Goal: Book appointment/travel/reservation

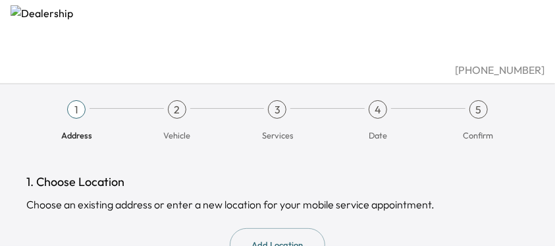
click at [69, 129] on span "Address" at bounding box center [76, 135] width 31 height 12
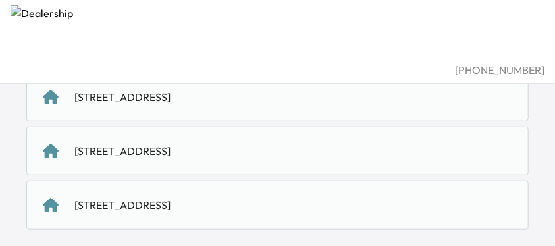
scroll to position [286, 0]
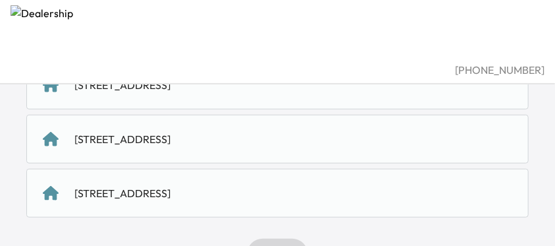
click at [109, 131] on div "3105 WYNDHAM LN, RICHARDSON, TX 75082, USA" at bounding box center [122, 139] width 96 height 16
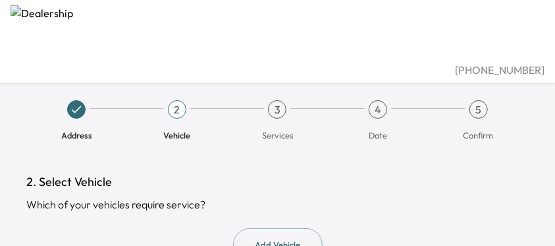
click at [175, 129] on span "Vehicle" at bounding box center [176, 135] width 27 height 12
click at [266, 228] on button "Add Vehicle" at bounding box center [278, 245] width 90 height 34
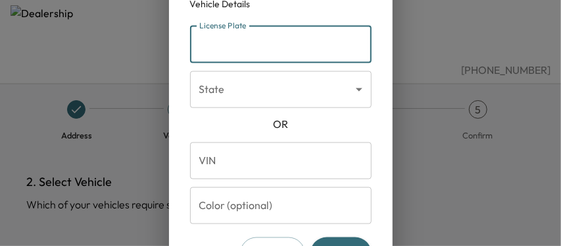
click at [200, 43] on input "License Plate" at bounding box center [281, 44] width 182 height 37
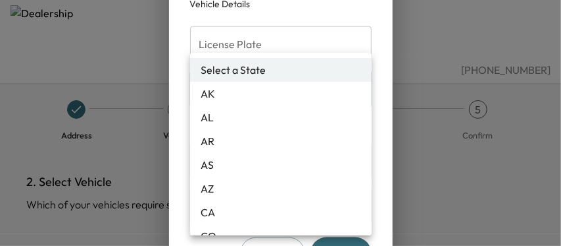
click at [361, 90] on body "(972) 599-0800 Address 2 Vehicle 3 Services 4 Date 5 Confirm 2. Select Vehicle …" at bounding box center [280, 123] width 561 height 246
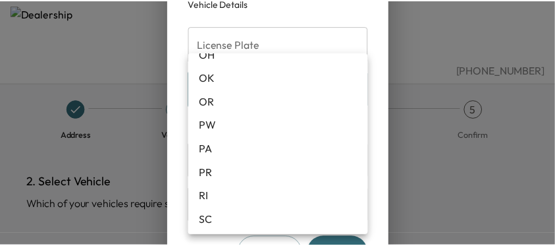
scroll to position [986, 0]
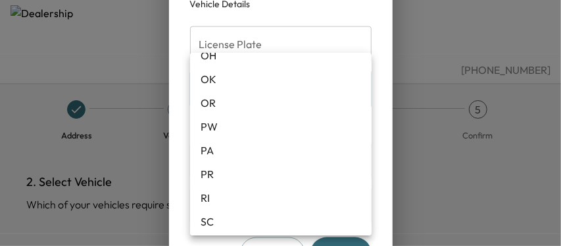
type input "**"
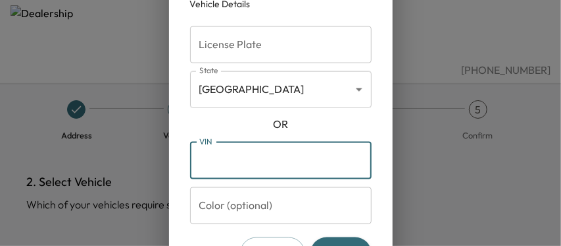
click at [229, 155] on input "VIN" at bounding box center [281, 160] width 182 height 37
type input "**********"
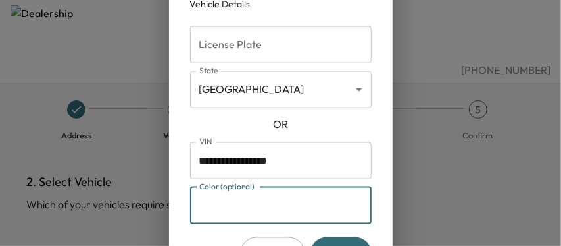
click at [201, 198] on input "Color (optional)" at bounding box center [281, 204] width 182 height 37
type input "*****"
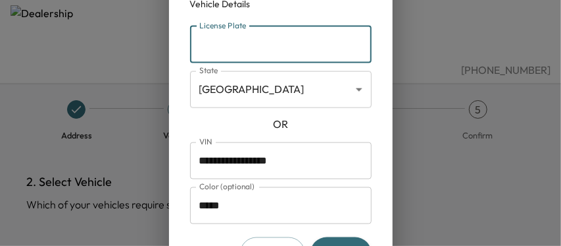
click at [201, 48] on input "License Plate" at bounding box center [281, 44] width 182 height 37
click at [201, 45] on input "License Plate" at bounding box center [281, 44] width 182 height 37
type input "********"
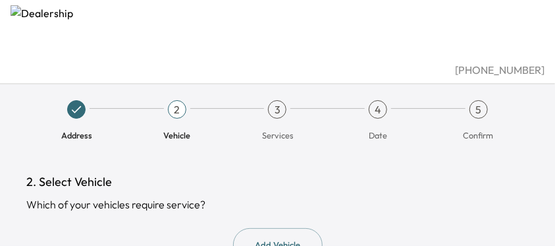
click at [175, 100] on div "2" at bounding box center [177, 109] width 18 height 18
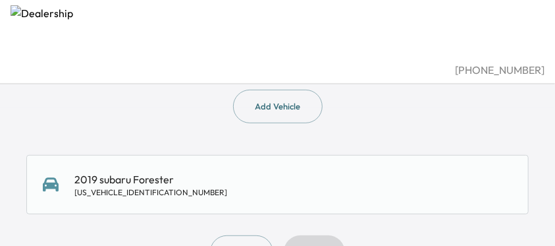
scroll to position [139, 0]
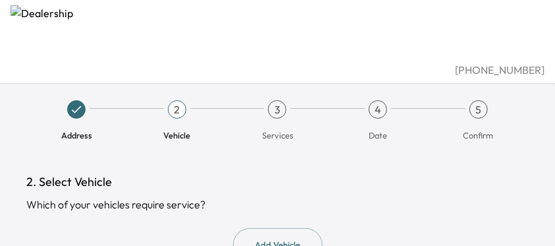
click at [279, 129] on span "Services" at bounding box center [277, 135] width 31 height 12
click at [174, 129] on span "Vehicle" at bounding box center [176, 135] width 27 height 12
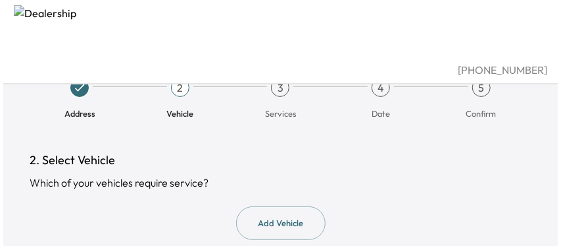
scroll to position [25, 0]
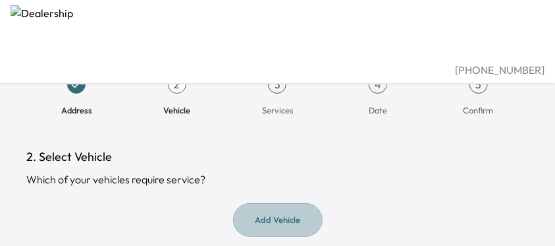
click at [277, 203] on button "Add Vehicle" at bounding box center [278, 220] width 90 height 34
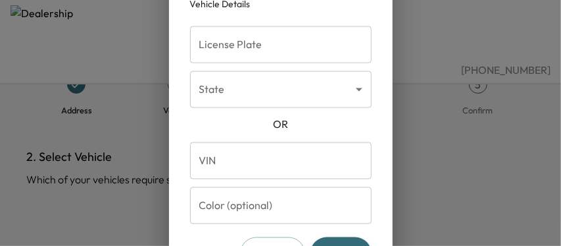
click at [209, 50] on input "License Plate" at bounding box center [281, 44] width 182 height 37
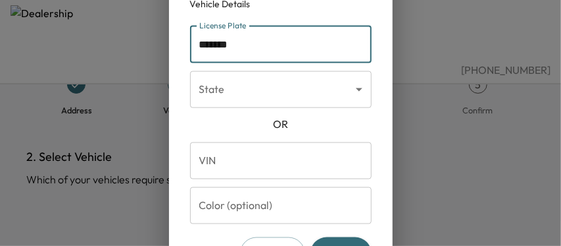
type input "*******"
click at [359, 90] on body "(972) 599-0800 Address 2 Vehicle 3 Services 4 Date 5 Confirm 2. Select Vehicle …" at bounding box center [280, 98] width 561 height 246
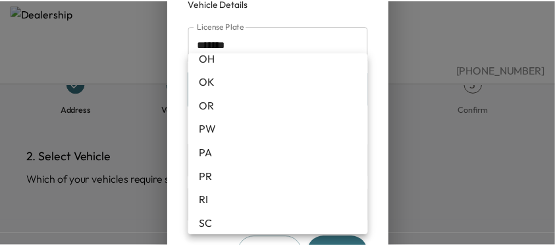
scroll to position [986, 0]
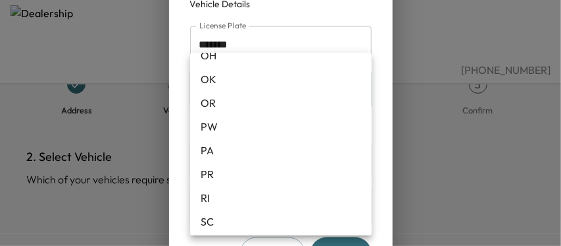
type input "**"
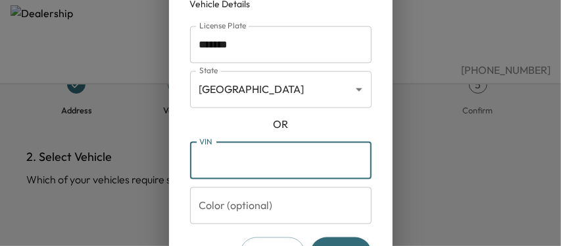
click at [201, 151] on input "VIN" at bounding box center [281, 160] width 182 height 37
click at [199, 157] on input "VIN" at bounding box center [281, 160] width 182 height 37
type input "**********"
click at [203, 198] on input "Color (optional)" at bounding box center [281, 204] width 182 height 37
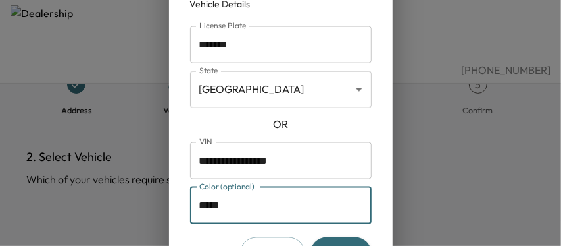
type input "*****"
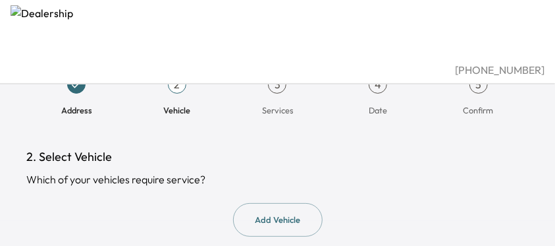
click at [272, 104] on span "Services" at bounding box center [277, 110] width 31 height 12
click at [387, 104] on span "Date" at bounding box center [378, 110] width 18 height 12
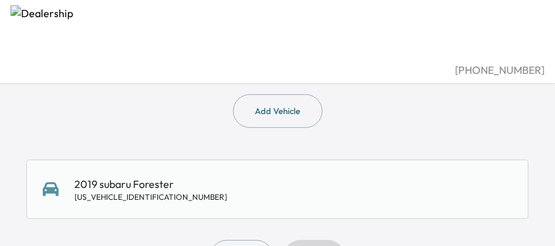
scroll to position [139, 0]
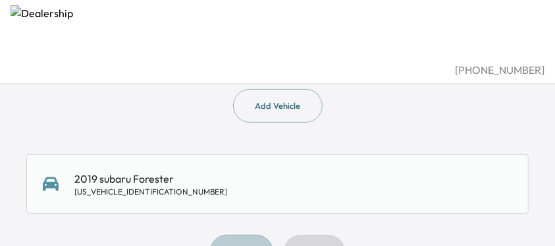
click at [113, 186] on div "JF2SKAGC1KH404133" at bounding box center [150, 191] width 153 height 11
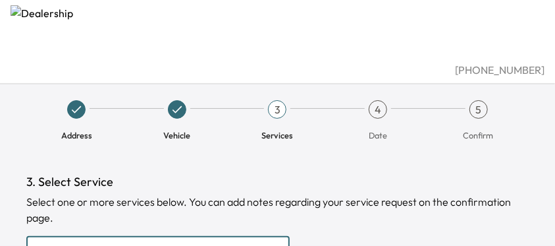
click at [86, 236] on input "text" at bounding box center [157, 249] width 263 height 26
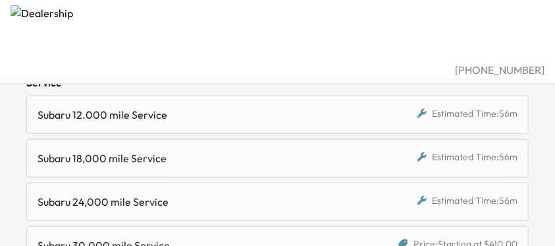
scroll to position [201, 0]
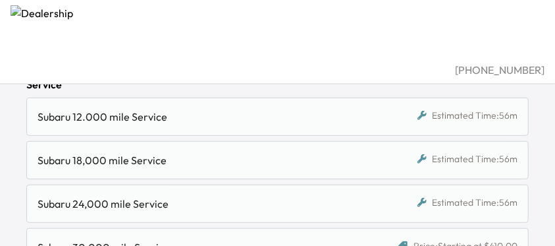
click at [80, 195] on div "Subaru 24,000 mile Service" at bounding box center [213, 203] width 350 height 16
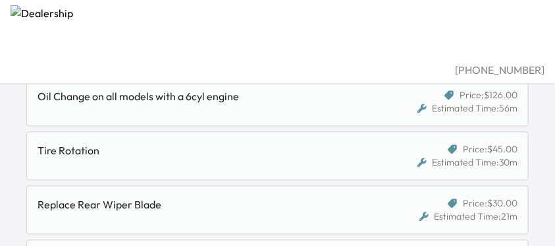
scroll to position [873, 0]
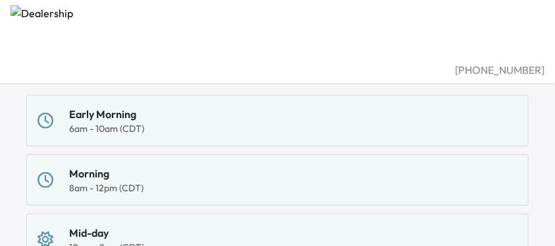
scroll to position [189, 0]
click at [87, 180] on div "8am - 12pm (CDT)" at bounding box center [106, 186] width 74 height 13
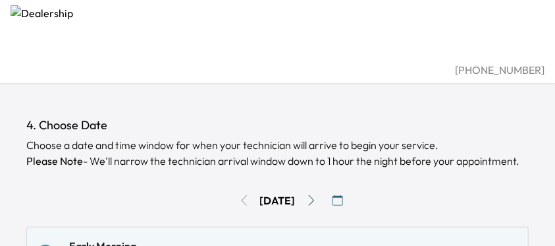
scroll to position [56, 0]
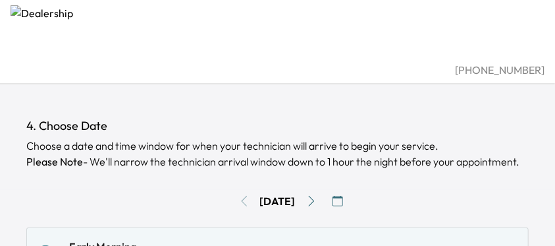
click at [236, 190] on div "Wed, Oct 8" at bounding box center [277, 200] width 502 height 21
click at [339, 195] on icon "button" at bounding box center [337, 200] width 11 height 11
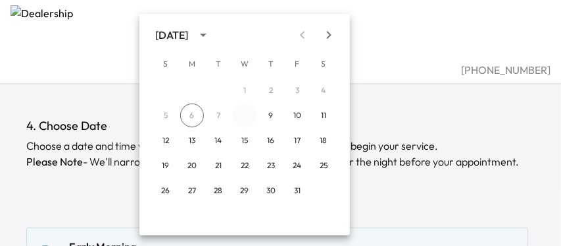
click at [246, 117] on button "8" at bounding box center [245, 115] width 24 height 24
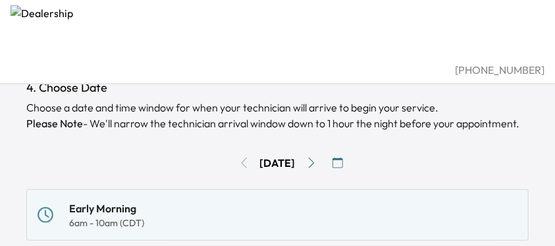
scroll to position [101, 0]
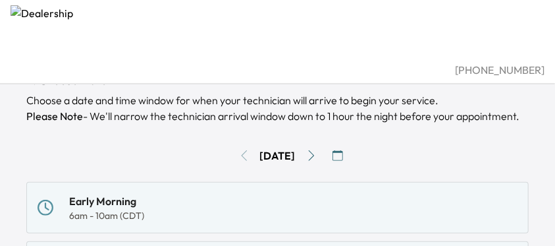
click at [340, 150] on icon "button" at bounding box center [337, 155] width 11 height 11
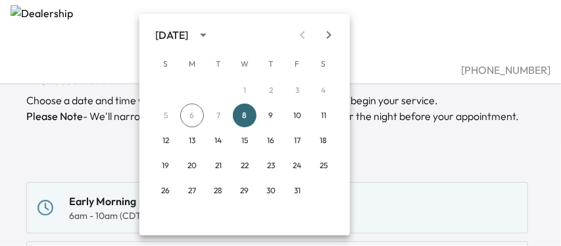
click at [417, 118] on div at bounding box center [280, 123] width 561 height 246
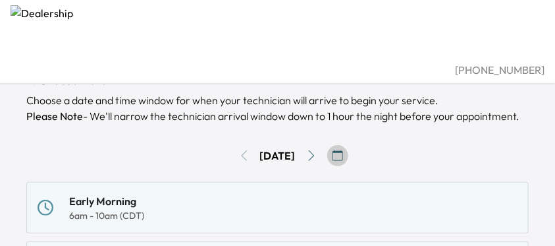
click at [342, 150] on icon "button" at bounding box center [337, 155] width 11 height 11
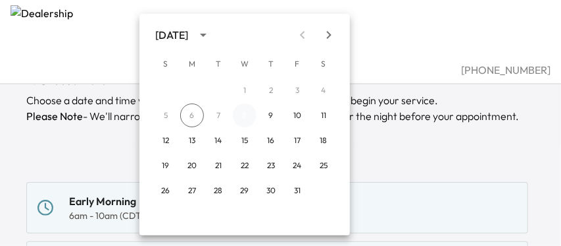
click at [248, 115] on button "8" at bounding box center [245, 115] width 24 height 24
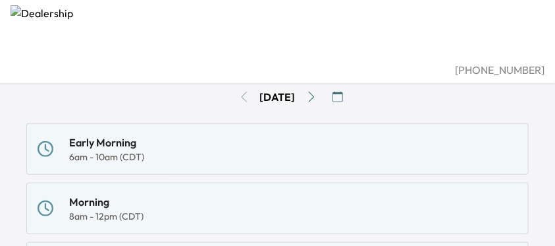
scroll to position [161, 0]
click at [140, 193] on div "Morning 8am - 12pm (CDT)" at bounding box center [278, 207] width 480 height 29
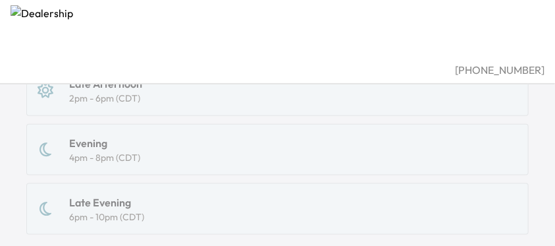
scroll to position [467, 0]
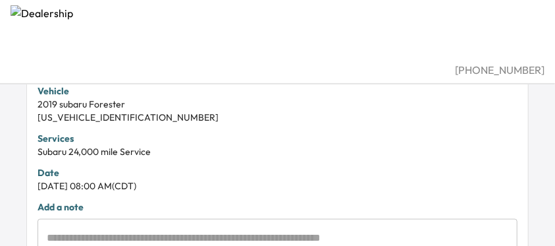
scroll to position [378, 0]
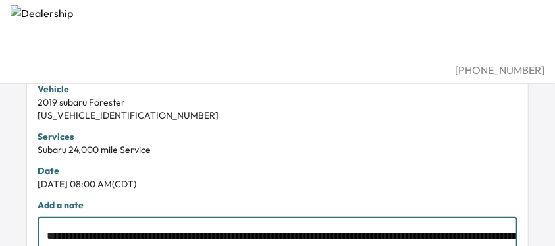
drag, startPoint x: 196, startPoint y: 178, endPoint x: 143, endPoint y: 177, distance: 53.3
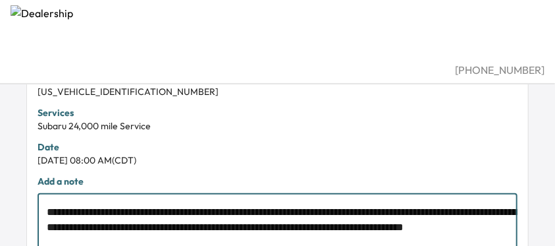
scroll to position [404, 0]
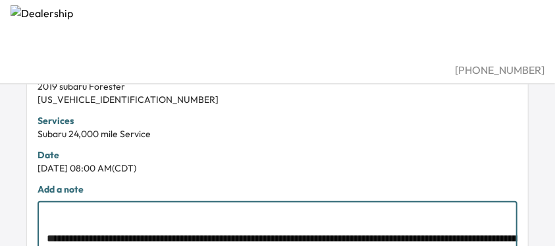
scroll to position [396, 0]
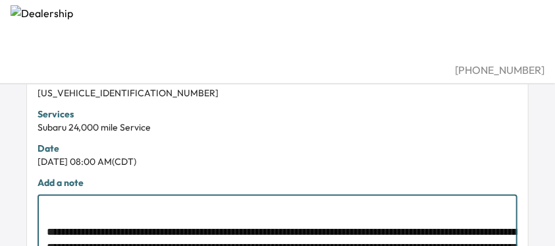
scroll to position [394, 0]
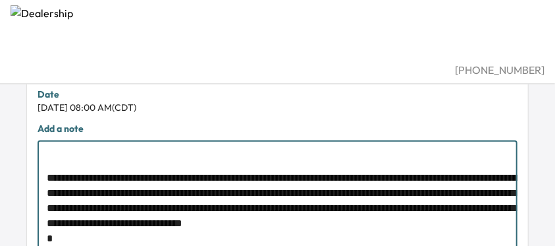
scroll to position [456, 0]
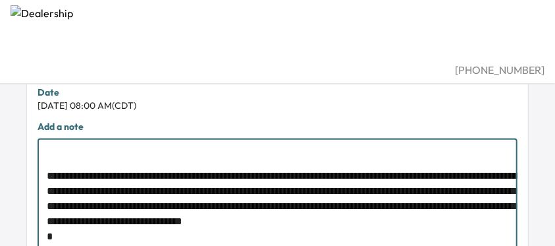
click at [423, 149] on textarea "**********" at bounding box center [282, 201] width 471 height 105
click at [218, 149] on textarea "**********" at bounding box center [282, 201] width 471 height 105
click at [235, 149] on textarea "**********" at bounding box center [282, 201] width 471 height 105
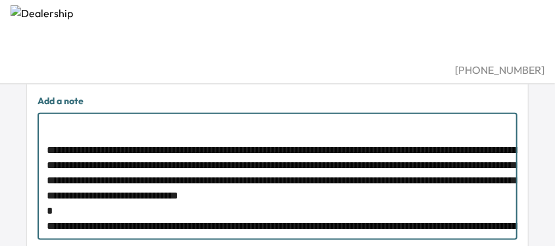
scroll to position [483, 0]
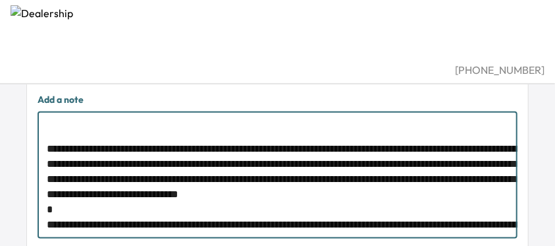
click at [269, 138] on textarea "**********" at bounding box center [282, 174] width 471 height 105
click at [89, 151] on textarea "**********" at bounding box center [282, 174] width 471 height 105
type textarea "**********"
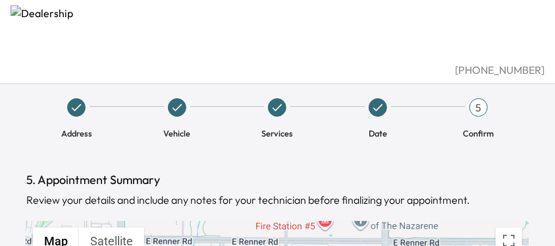
scroll to position [0, 0]
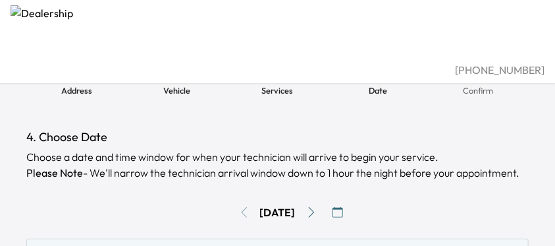
scroll to position [58, 0]
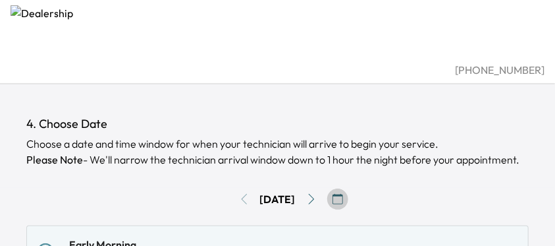
click at [338, 194] on icon "button" at bounding box center [337, 199] width 11 height 11
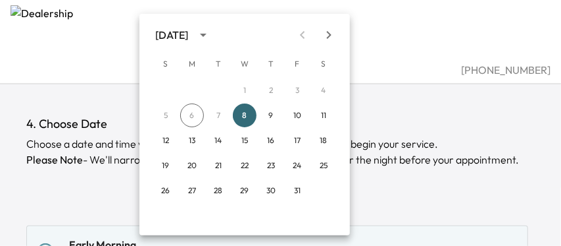
click at [404, 169] on div at bounding box center [280, 123] width 561 height 246
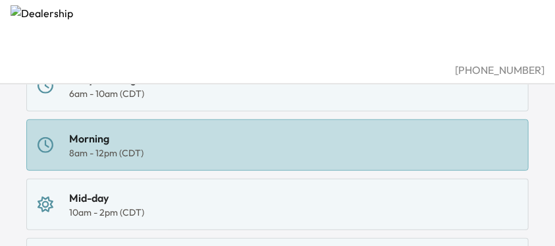
scroll to position [224, 0]
click at [135, 189] on div "Mid-day" at bounding box center [106, 197] width 75 height 16
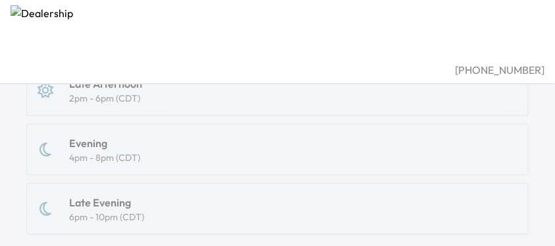
scroll to position [467, 0]
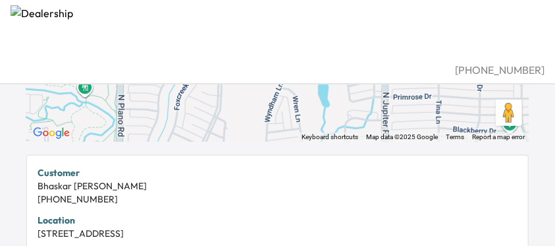
scroll to position [213, 0]
click at [93, 179] on div "Bhaskar Ghate" at bounding box center [278, 185] width 480 height 13
click at [68, 179] on div "Bhaskar Ghate" at bounding box center [278, 185] width 480 height 13
drag, startPoint x: 93, startPoint y: 135, endPoint x: 26, endPoint y: 138, distance: 67.8
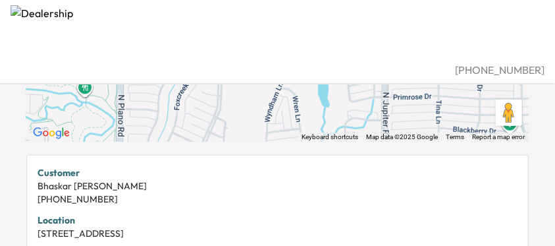
click at [57, 179] on div "Bhaskar Ghate" at bounding box center [278, 185] width 480 height 13
click at [97, 179] on div "Bhaskar Ghate" at bounding box center [278, 185] width 480 height 13
click at [88, 179] on div "Bhaskar Ghate" at bounding box center [278, 185] width 480 height 13
click at [94, 179] on div "Bhaskar Ghate" at bounding box center [278, 185] width 480 height 13
drag, startPoint x: 91, startPoint y: 138, endPoint x: 30, endPoint y: 140, distance: 61.3
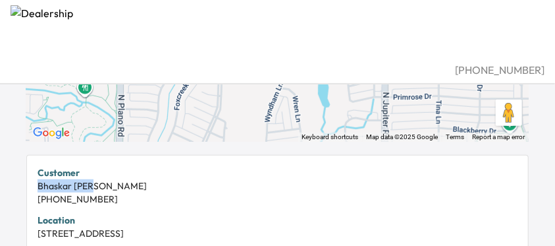
click at [124, 179] on div "Bhaskar Ghate" at bounding box center [278, 185] width 480 height 13
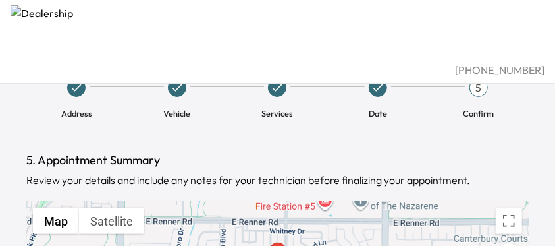
scroll to position [22, 0]
click at [73, 107] on span "Address" at bounding box center [76, 113] width 31 height 12
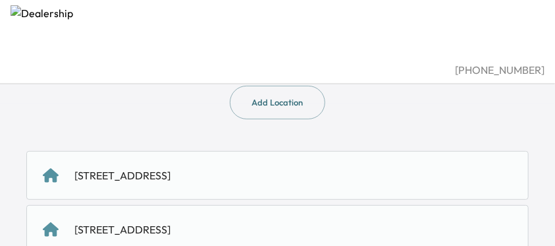
scroll to position [142, 0]
click at [141, 167] on div "3105 WYNDHAM LN, RICHARDSON, TX 75082, USA" at bounding box center [122, 175] width 96 height 16
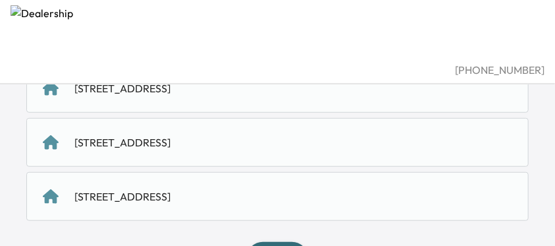
scroll to position [286, 0]
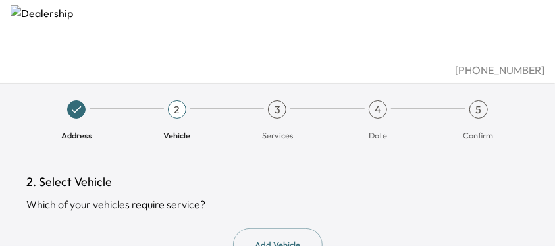
click at [174, 129] on span "Vehicle" at bounding box center [176, 135] width 27 height 12
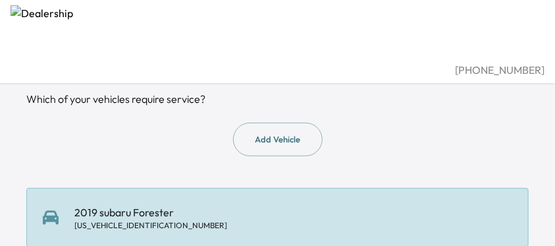
scroll to position [109, 0]
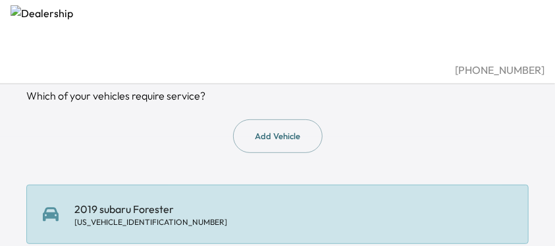
click at [247, 201] on div "2019 subaru Forester JF2SKAGC1KH404133" at bounding box center [277, 214] width 469 height 26
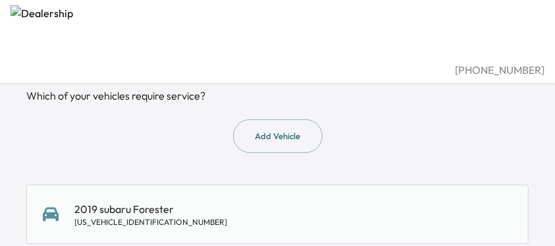
click at [247, 201] on div "2019 subaru Forester JF2SKAGC1KH404133" at bounding box center [277, 214] width 469 height 26
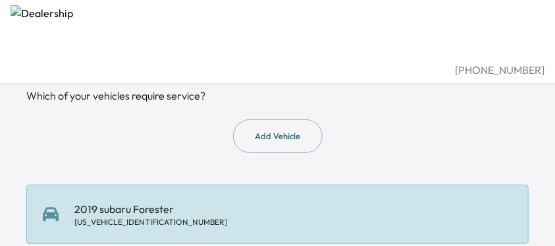
scroll to position [139, 0]
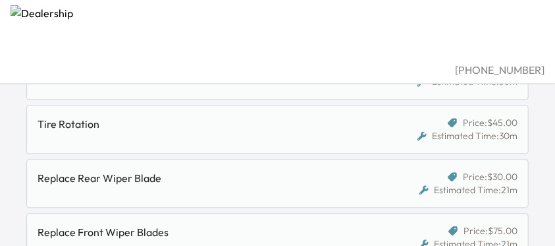
scroll to position [873, 0]
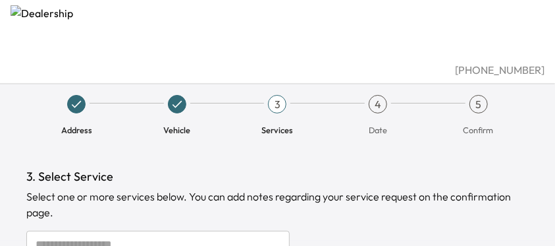
scroll to position [3, 0]
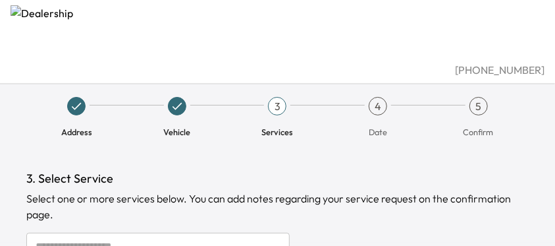
click at [273, 126] on span "Services" at bounding box center [277, 132] width 32 height 12
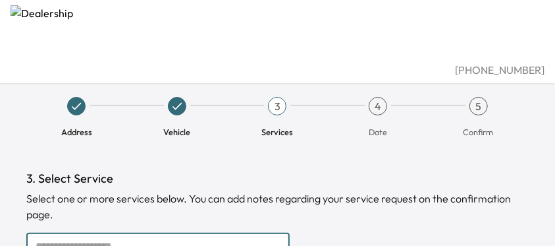
click at [59, 232] on input "text" at bounding box center [157, 245] width 263 height 26
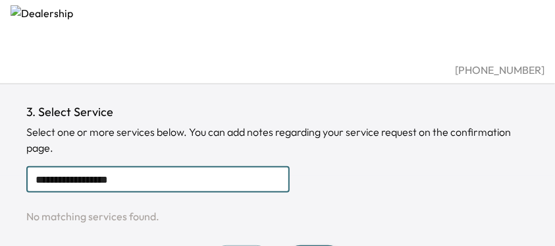
scroll to position [71, 0]
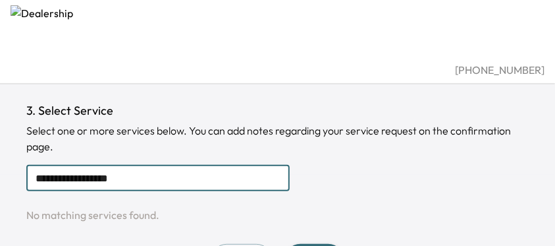
type input "**********"
drag, startPoint x: 118, startPoint y: 138, endPoint x: 31, endPoint y: 140, distance: 86.9
click at [30, 165] on input "**********" at bounding box center [157, 178] width 263 height 26
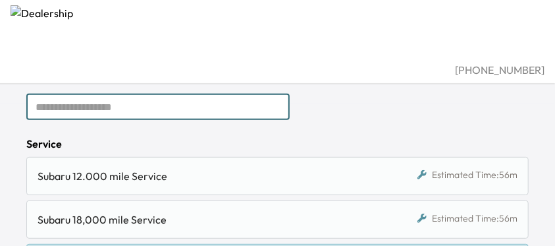
scroll to position [185, 0]
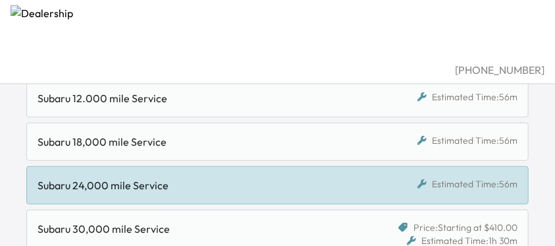
scroll to position [217, 0]
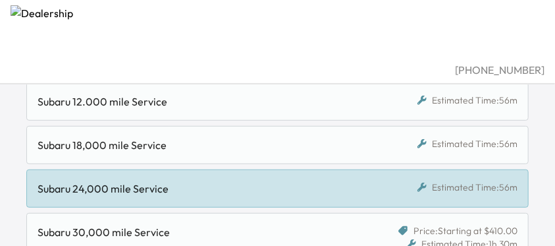
click at [247, 213] on div "Subaru 30,000 mile Service Price: Starting at $410.00 Estimated Time: 1h 30m" at bounding box center [277, 237] width 502 height 49
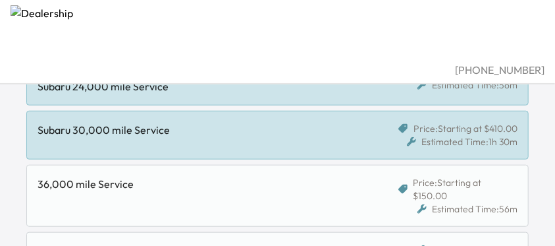
scroll to position [319, 0]
click at [97, 242] on div "Subaru 6,000 mile 1st Service" at bounding box center [213, 250] width 350 height 16
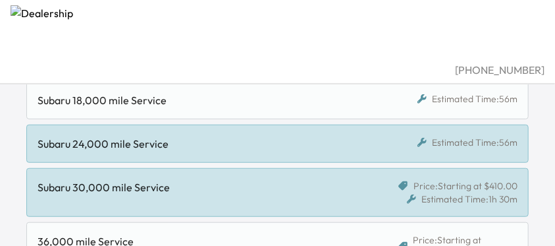
scroll to position [206, 0]
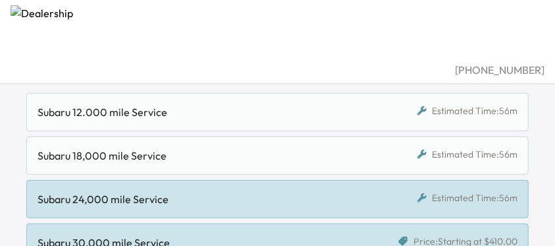
click at [255, 147] on div "Subaru 18,000 mile Service" at bounding box center [213, 155] width 350 height 16
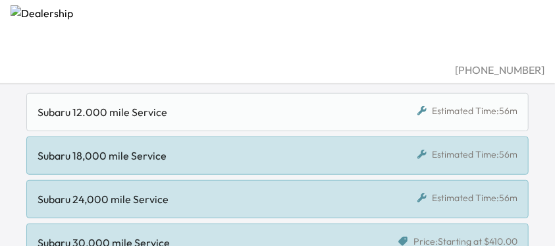
click at [228, 57] on link at bounding box center [278, 33] width 534 height 57
click at [337, 62] on div "[PHONE_NUMBER]" at bounding box center [278, 70] width 534 height 16
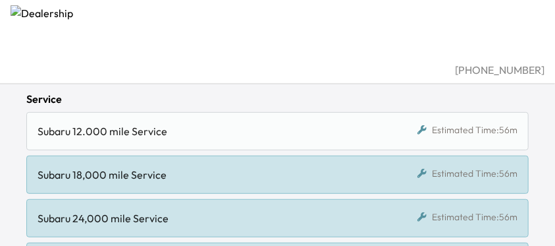
scroll to position [186, 0]
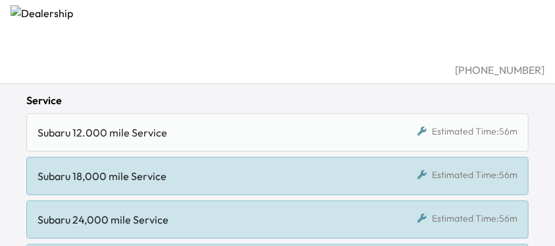
click at [432, 168] on div "Estimated Time: 56m" at bounding box center [467, 174] width 100 height 13
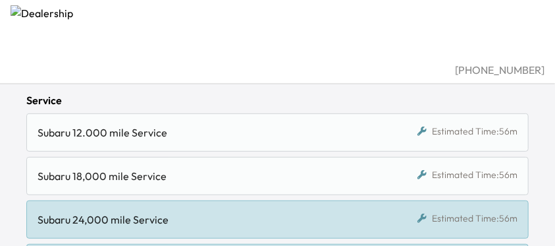
click at [427, 213] on icon at bounding box center [421, 217] width 9 height 9
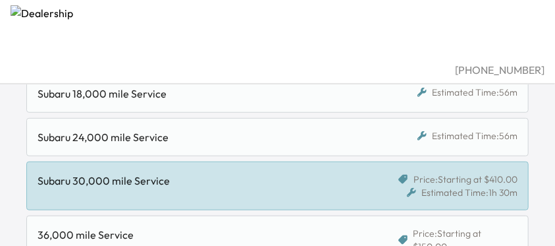
scroll to position [269, 0]
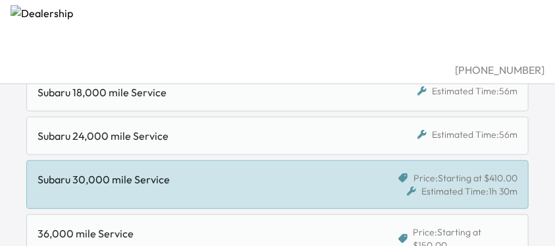
click at [416, 186] on icon at bounding box center [411, 190] width 9 height 9
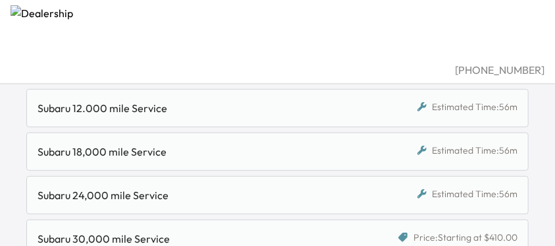
scroll to position [207, 0]
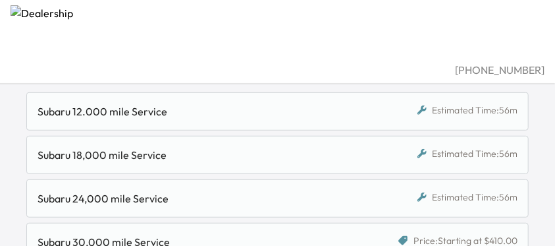
click at [147, 190] on div "Subaru 24,000 mile Service" at bounding box center [213, 198] width 350 height 16
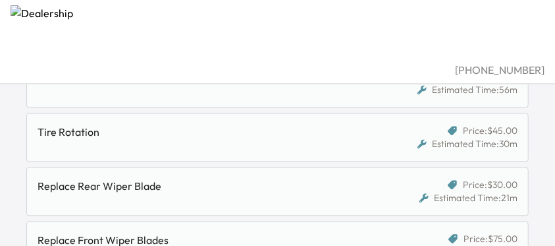
scroll to position [873, 0]
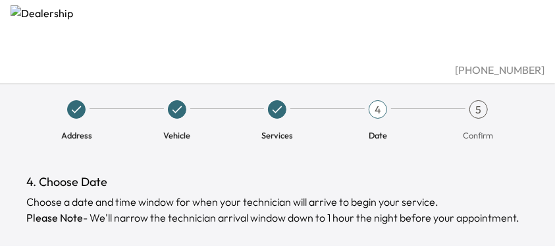
click at [380, 100] on div "4" at bounding box center [378, 109] width 18 height 18
click at [378, 129] on span "Date" at bounding box center [378, 135] width 18 height 12
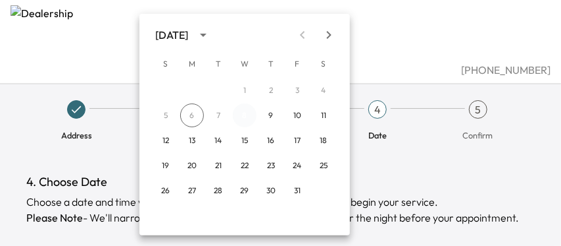
click at [246, 110] on button "8" at bounding box center [245, 115] width 24 height 24
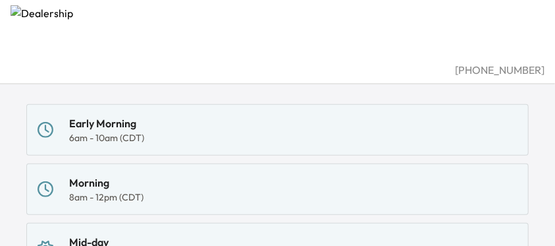
scroll to position [189, 0]
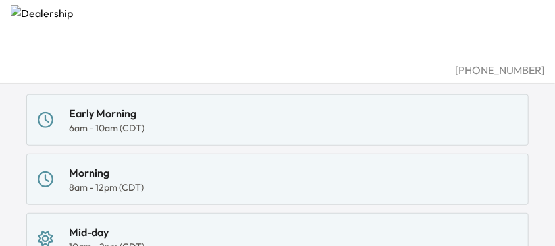
click at [86, 224] on div "Mid-day" at bounding box center [106, 232] width 75 height 16
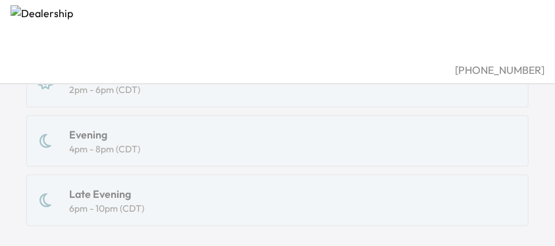
scroll to position [467, 0]
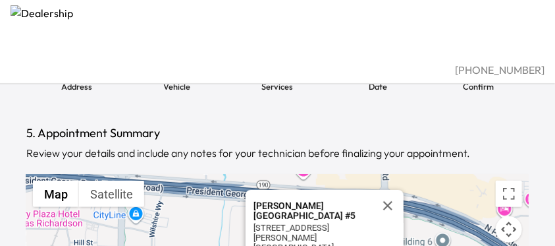
scroll to position [53, 0]
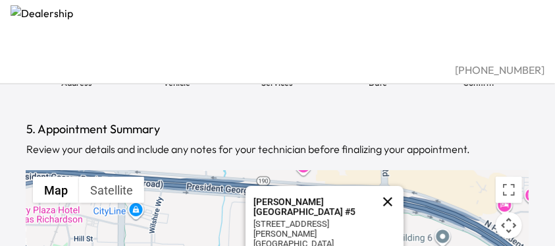
click at [388, 186] on button "Close" at bounding box center [388, 202] width 32 height 32
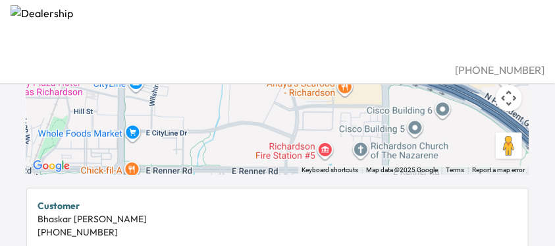
scroll to position [181, 0]
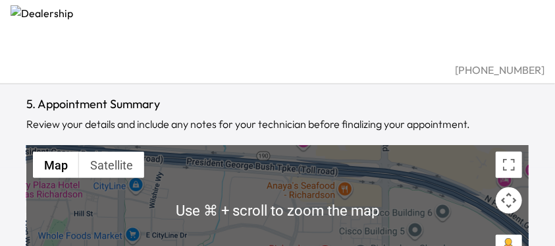
scroll to position [0, 0]
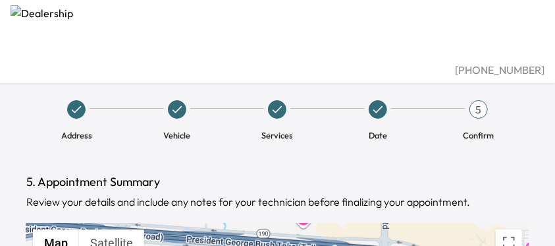
click at [178, 32] on link at bounding box center [278, 33] width 534 height 57
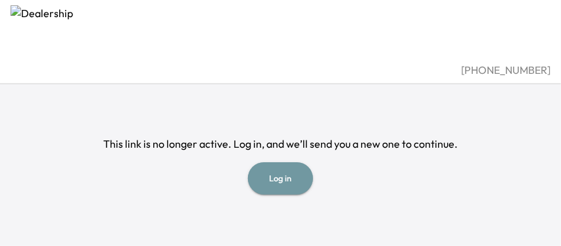
click at [284, 167] on button "Log in" at bounding box center [280, 178] width 65 height 32
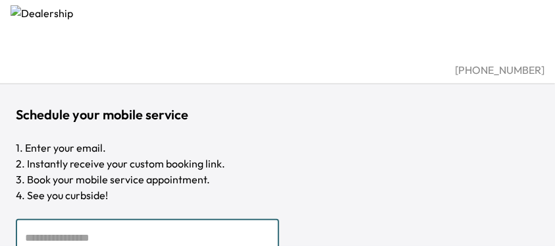
click at [38, 219] on input "email" at bounding box center [147, 237] width 263 height 37
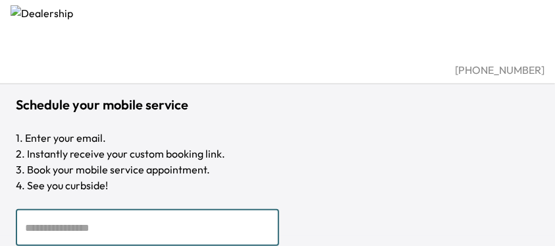
scroll to position [9, 0]
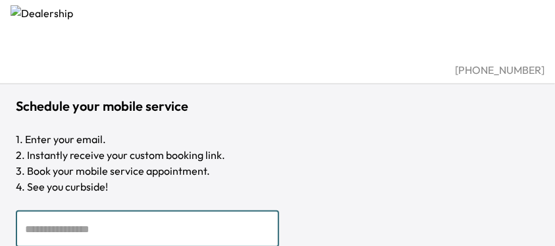
click at [23, 210] on input "email" at bounding box center [147, 228] width 263 height 37
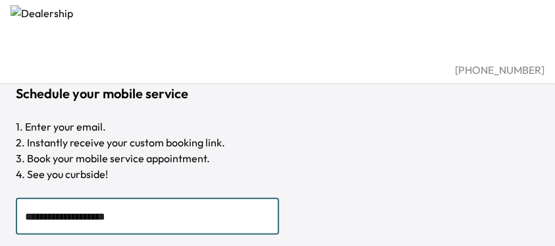
scroll to position [31, 0]
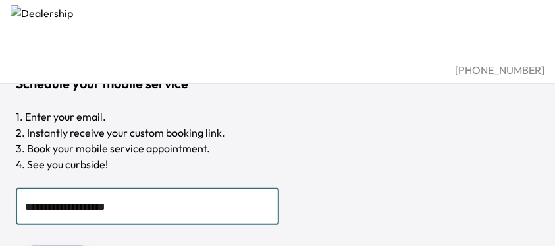
type input "**********"
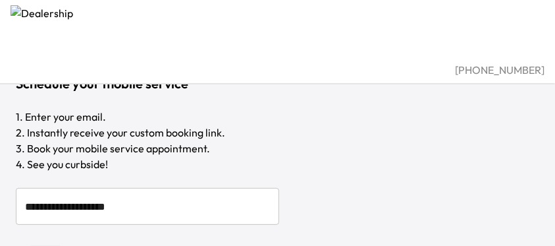
scroll to position [28, 0]
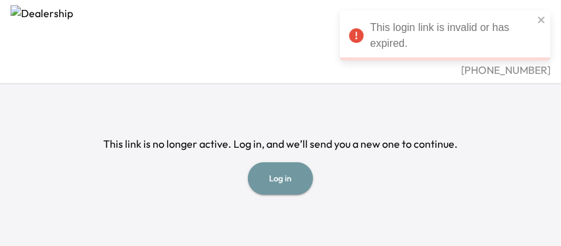
click at [281, 165] on button "Log in" at bounding box center [280, 178] width 65 height 32
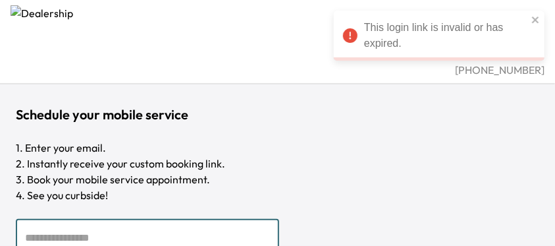
click at [28, 219] on input "email" at bounding box center [147, 237] width 263 height 37
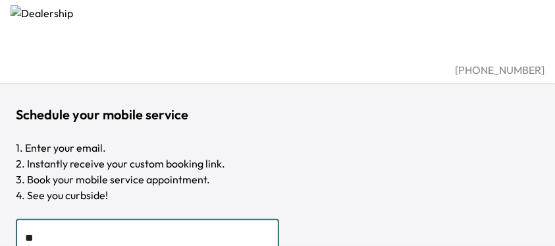
type input "*"
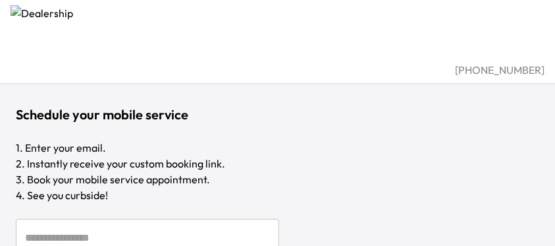
click at [48, 1] on div "[PHONE_NUMBER]" at bounding box center [277, 42] width 555 height 84
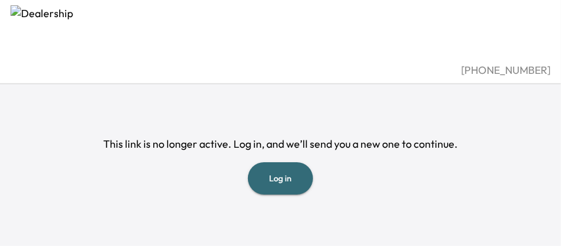
click at [282, 167] on button "Log in" at bounding box center [280, 178] width 65 height 32
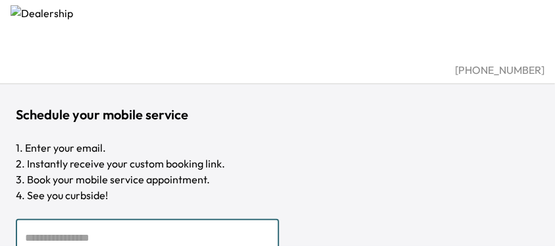
click at [38, 219] on input "email" at bounding box center [147, 237] width 263 height 37
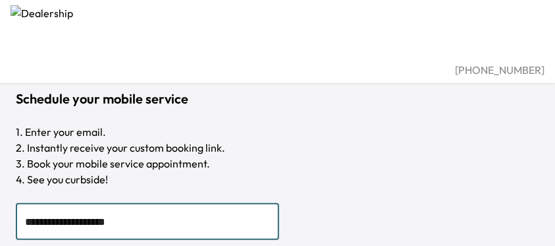
scroll to position [31, 0]
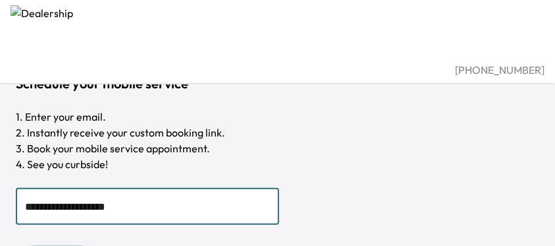
type input "**********"
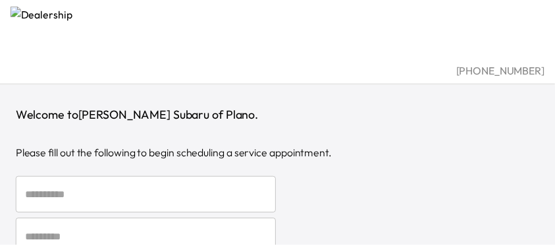
scroll to position [124, 0]
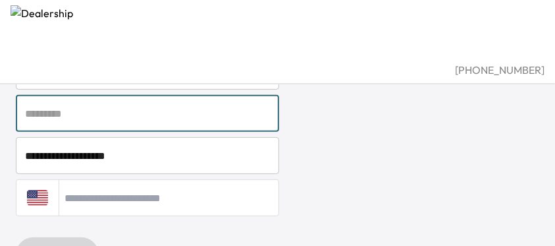
click at [78, 95] on input "text" at bounding box center [147, 113] width 263 height 37
type input "*****"
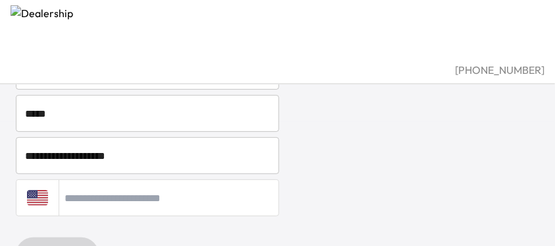
click at [66, 179] on input "tel" at bounding box center [169, 197] width 220 height 37
type input "**********"
click at [403, 179] on div "**********" at bounding box center [277, 197] width 523 height 37
